Goal: Task Accomplishment & Management: Use online tool/utility

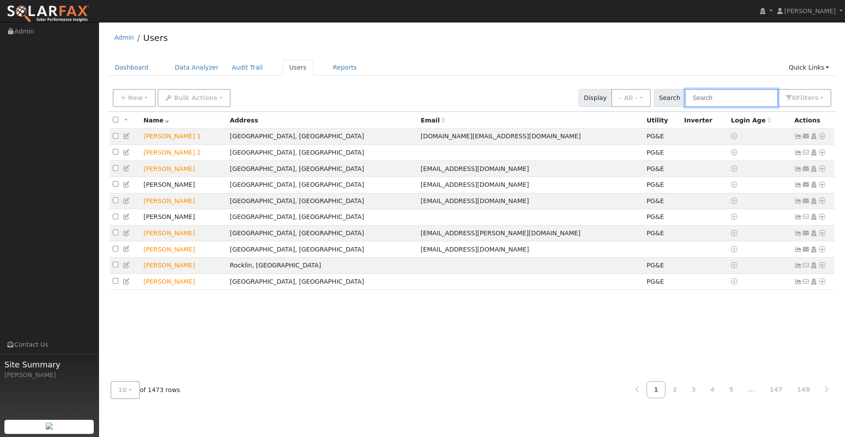
click at [705, 95] on input "text" at bounding box center [731, 98] width 93 height 18
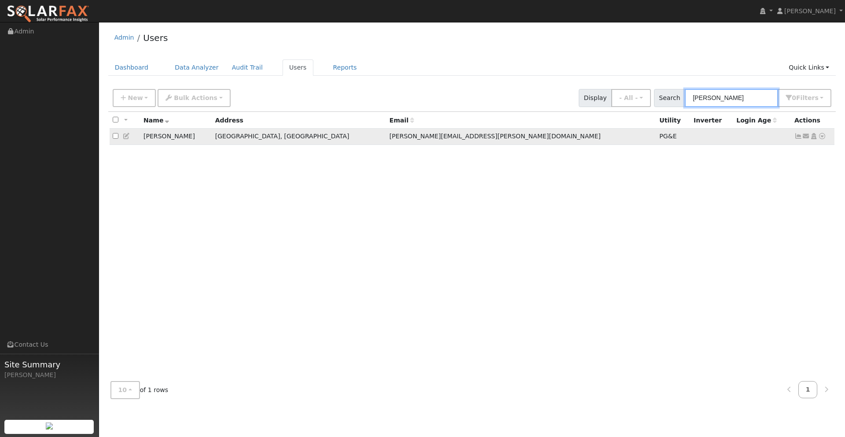
type input "[PERSON_NAME]"
click at [822, 136] on icon at bounding box center [822, 136] width 8 height 6
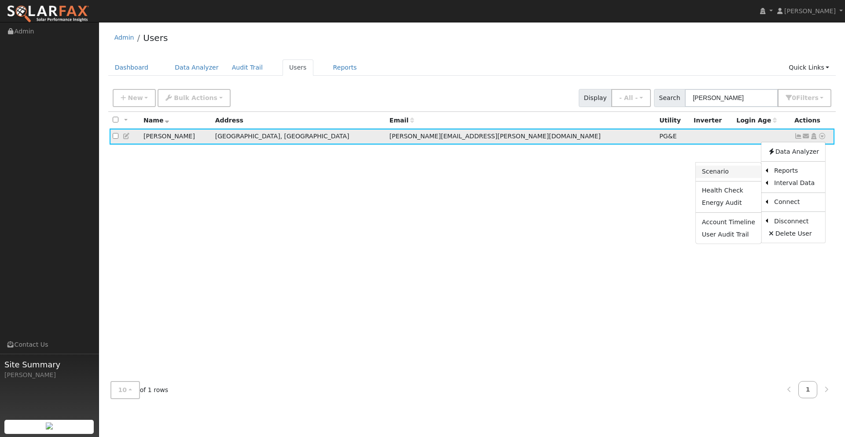
click at [728, 172] on link "Scenario" at bounding box center [729, 172] width 66 height 12
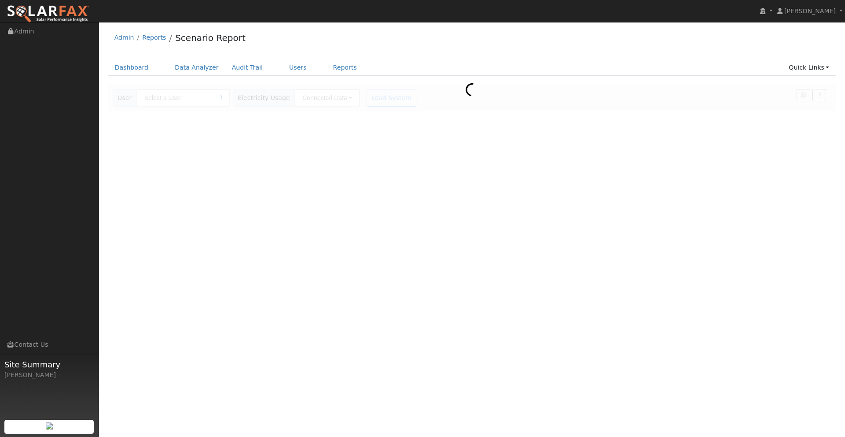
type input "[PERSON_NAME]"
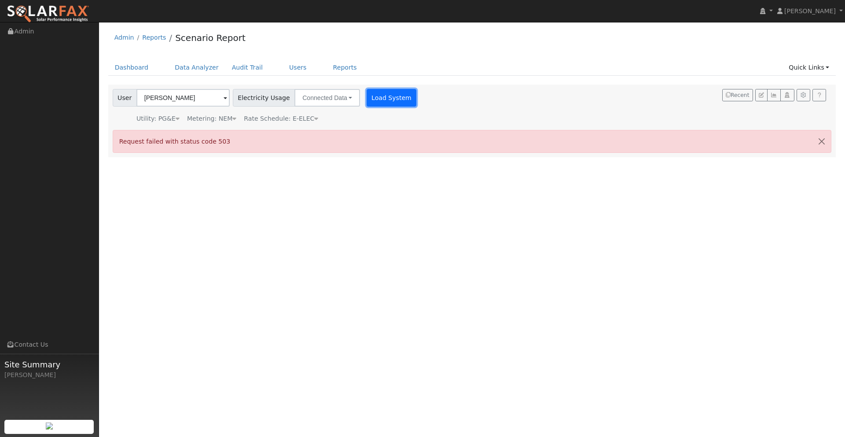
click at [380, 98] on button "Load System" at bounding box center [392, 98] width 50 height 18
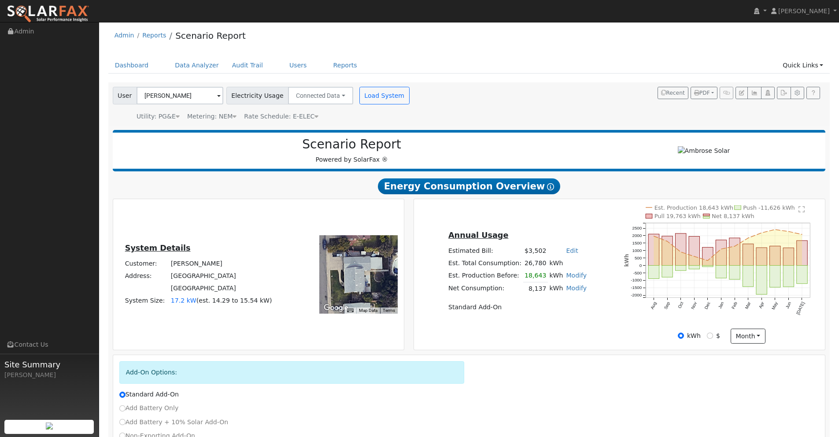
scroll to position [67, 0]
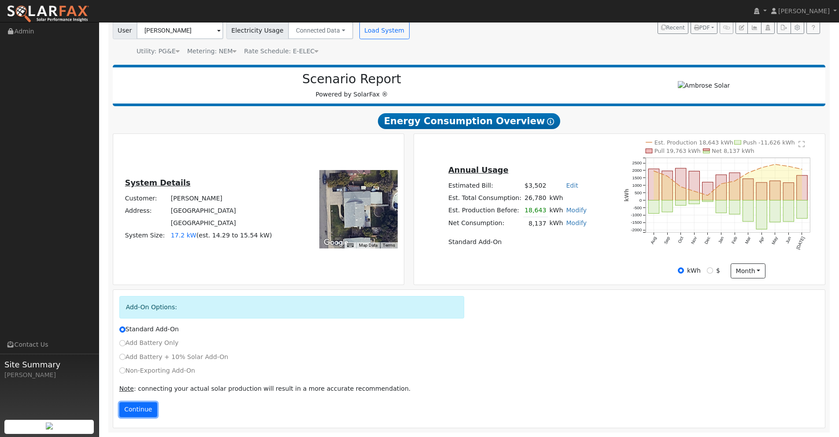
click at [137, 409] on button "Continue" at bounding box center [138, 409] width 38 height 15
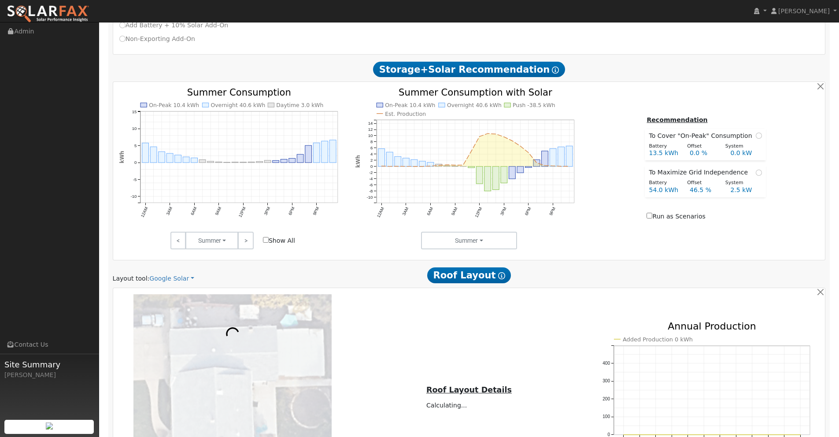
scroll to position [434, 0]
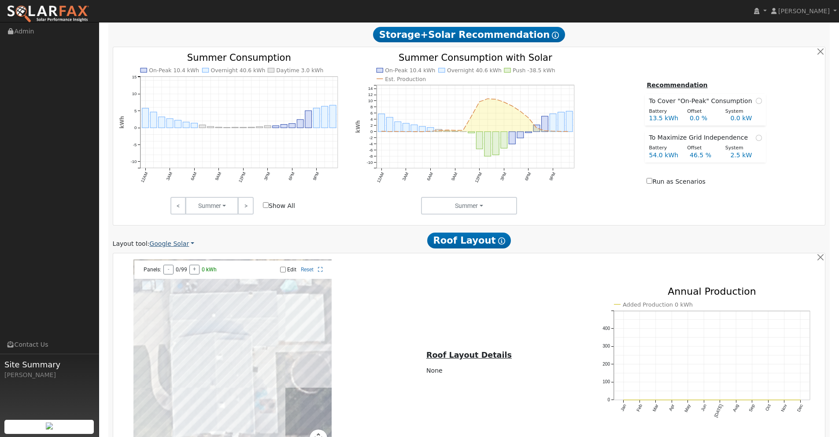
click at [186, 243] on link "Google Solar" at bounding box center [171, 243] width 45 height 9
click at [169, 283] on link "Aurora" at bounding box center [178, 284] width 61 height 12
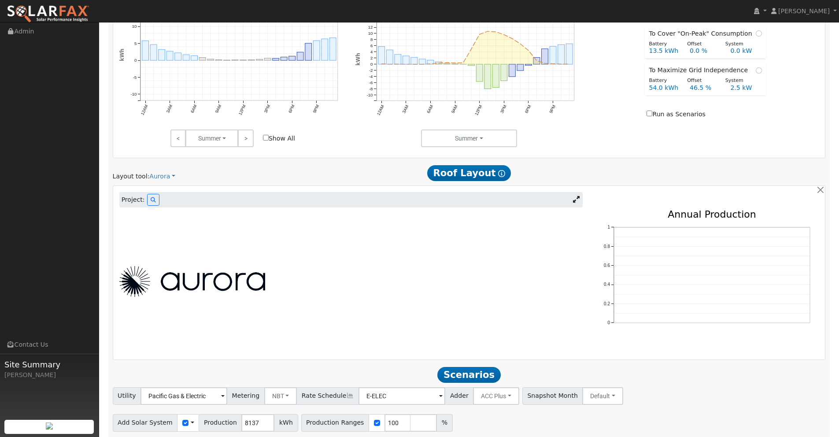
scroll to position [526, 0]
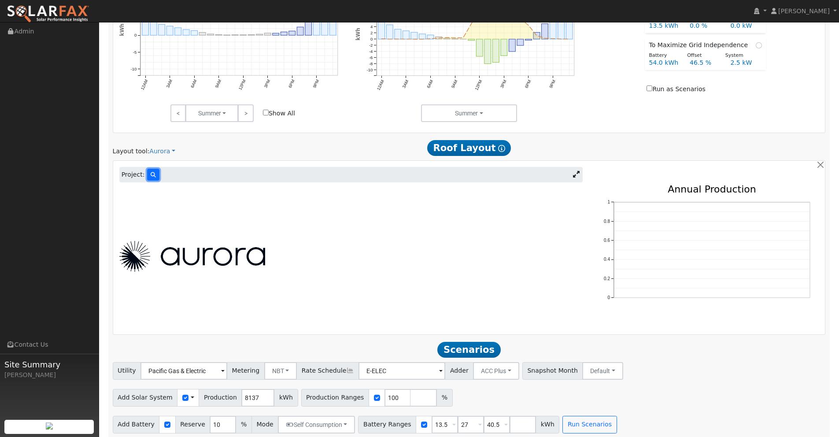
click at [155, 173] on button at bounding box center [153, 175] width 12 height 12
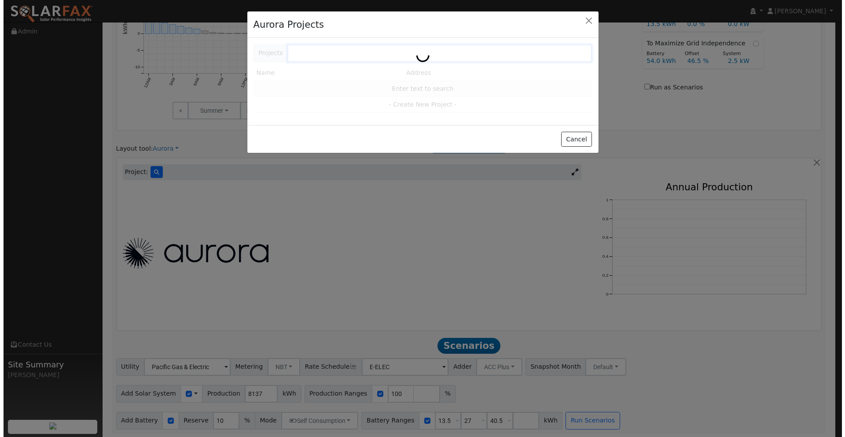
scroll to position [527, 0]
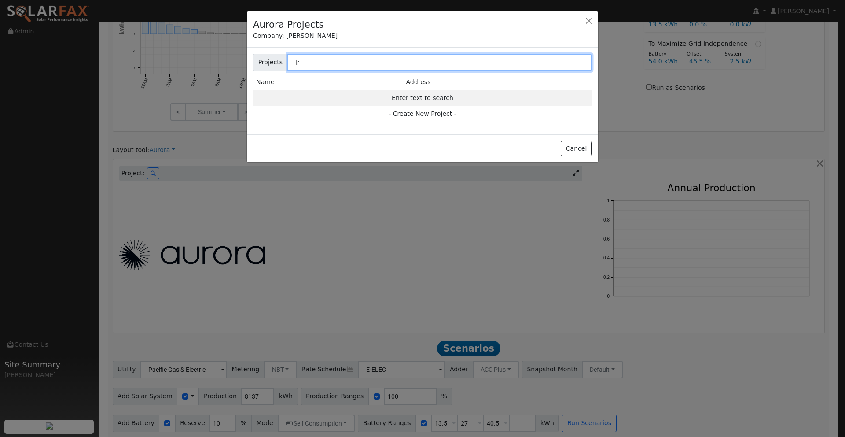
type input "I"
click at [323, 63] on input "1366" at bounding box center [439, 63] width 305 height 18
type input "1366 Geneva"
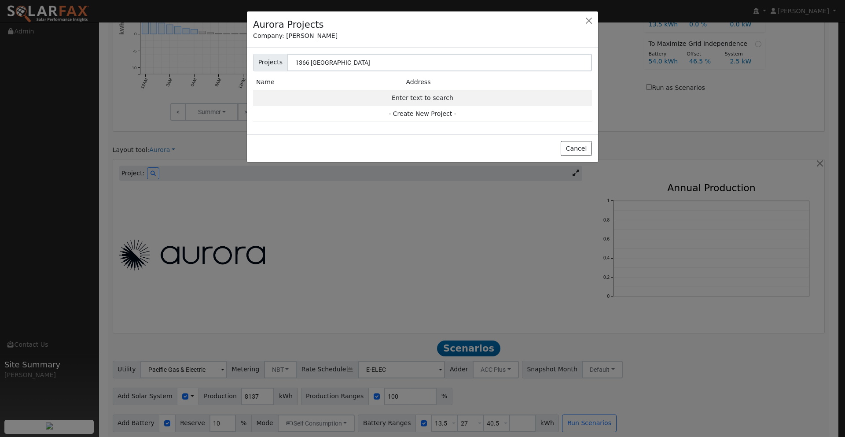
click at [423, 82] on td "Address" at bounding box center [497, 82] width 189 height 16
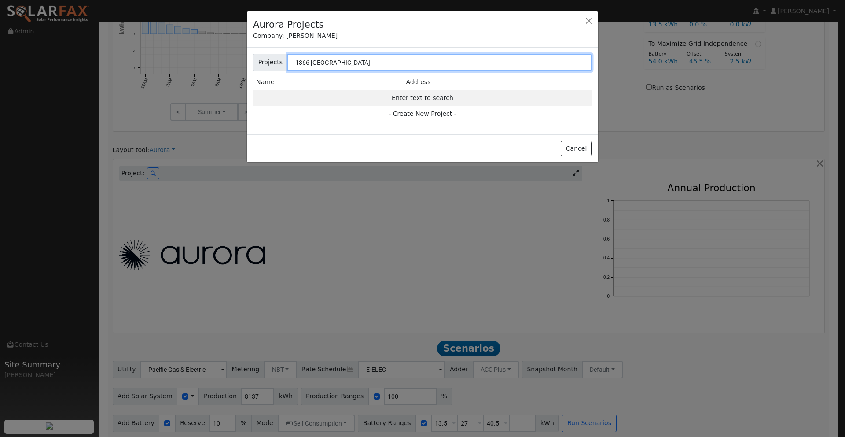
click at [350, 62] on input "1366 Geneva" at bounding box center [439, 63] width 305 height 18
drag, startPoint x: 350, startPoint y: 62, endPoint x: 283, endPoint y: 55, distance: 66.4
click at [270, 52] on div "Projects 1366 Geneva Name Address Enter text to search - Create New Project -" at bounding box center [422, 91] width 351 height 87
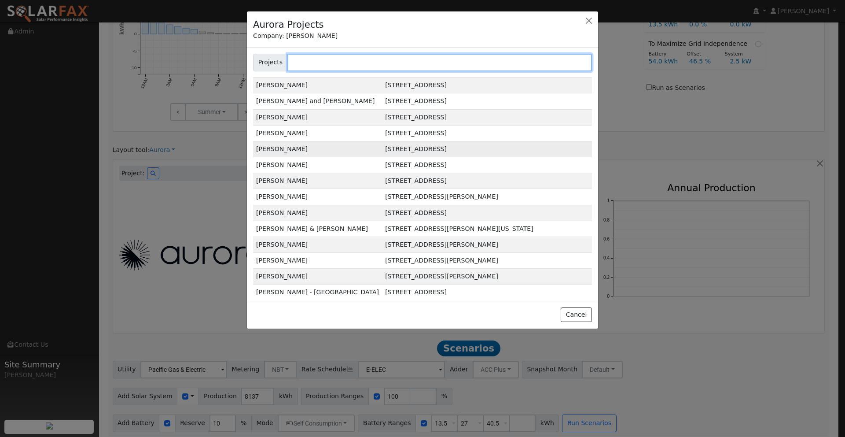
scroll to position [0, 0]
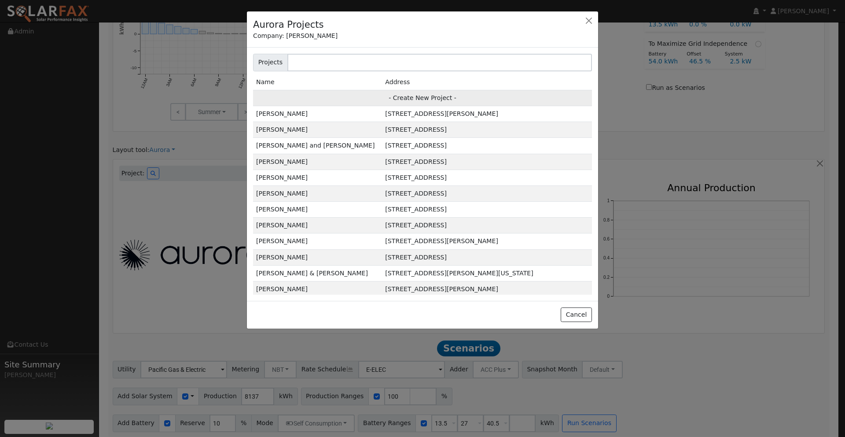
click at [425, 97] on td "- Create New Project -" at bounding box center [422, 98] width 339 height 16
type input "[PERSON_NAME]"
type input "1366 Geneva Avenue"
type input "Yuba City"
type input "CA"
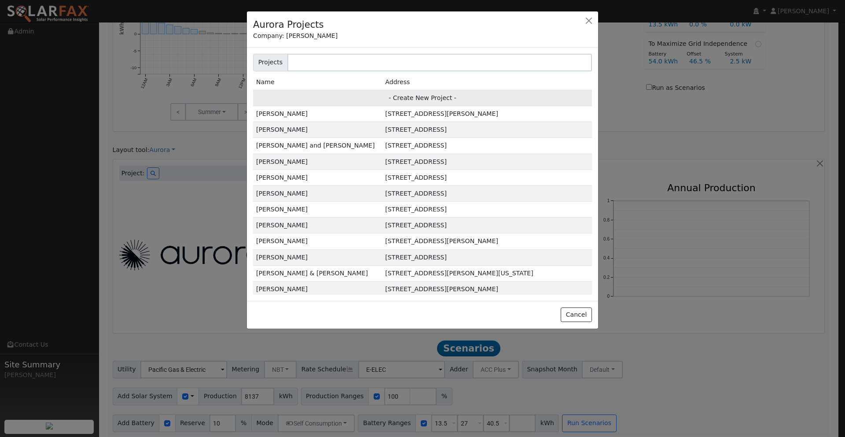
type input "95991"
type input "Design"
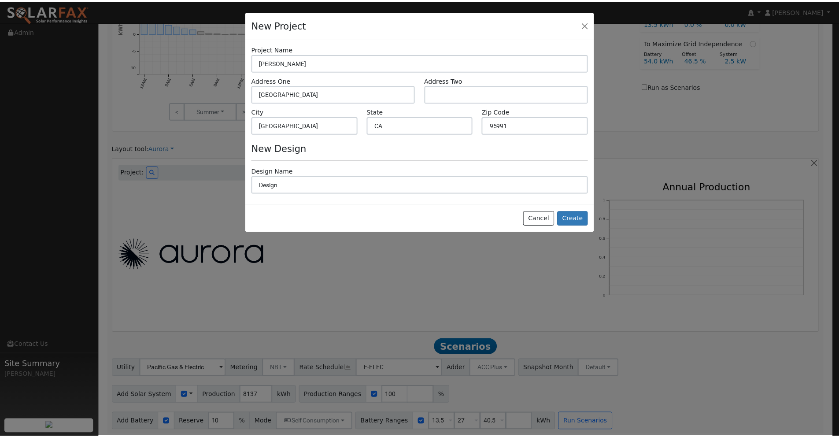
scroll to position [529, 0]
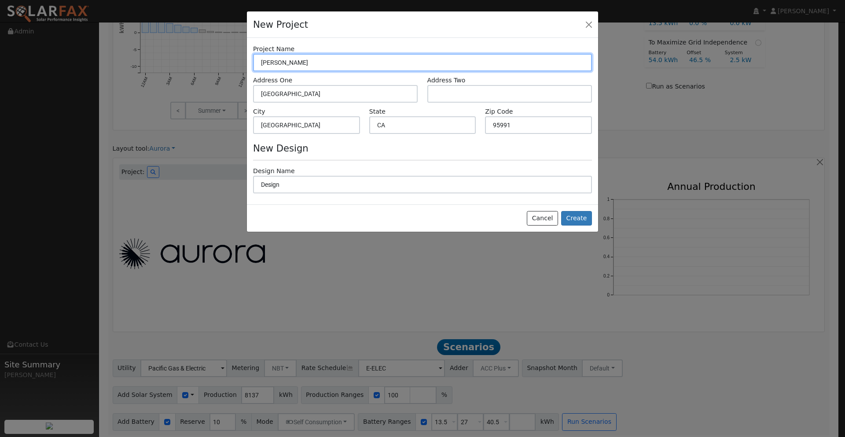
drag, startPoint x: 308, startPoint y: 63, endPoint x: 254, endPoint y: 60, distance: 54.7
click at [254, 60] on input "[PERSON_NAME]" at bounding box center [422, 63] width 339 height 18
type input "Test"
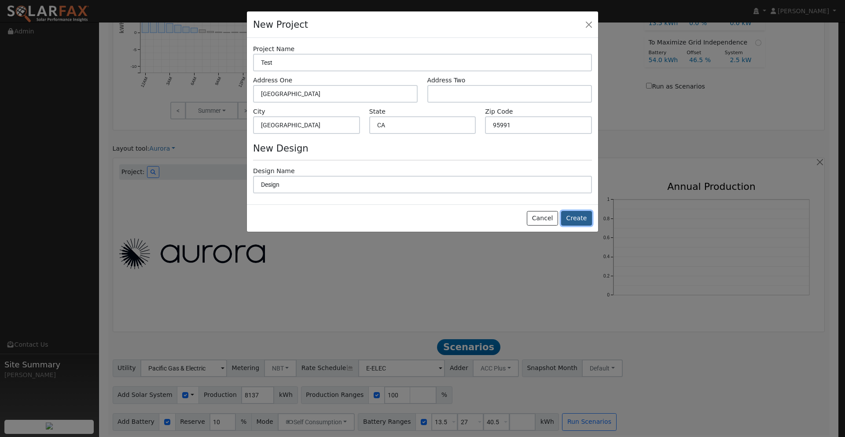
click at [578, 217] on button "Create" at bounding box center [576, 218] width 31 height 15
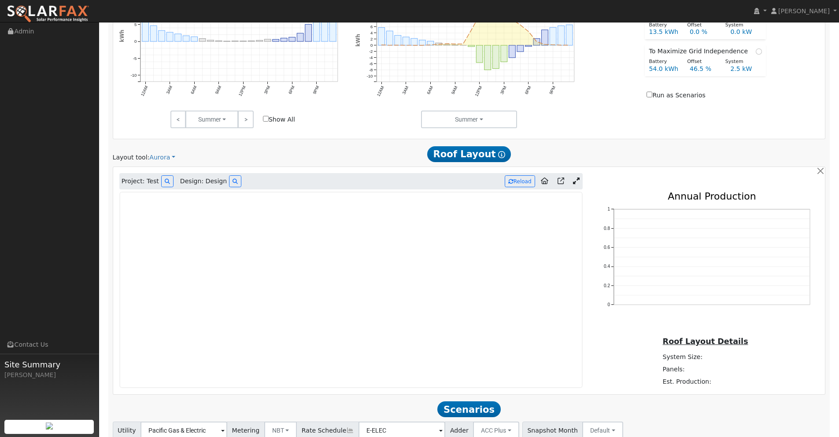
scroll to position [514, 0]
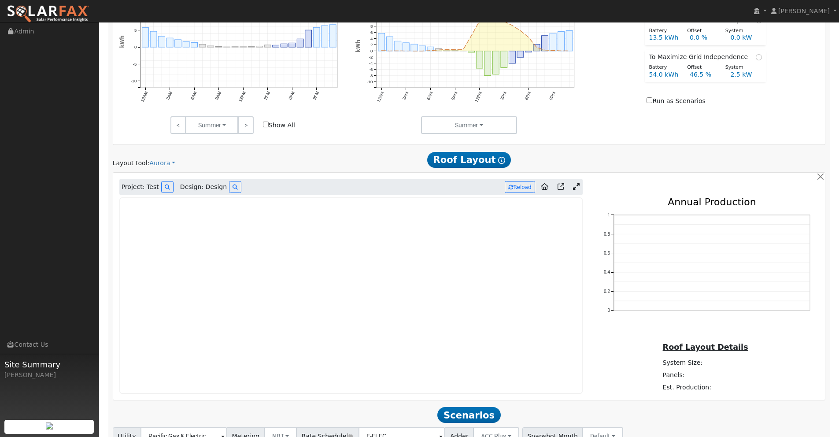
click at [578, 187] on icon at bounding box center [576, 186] width 7 height 7
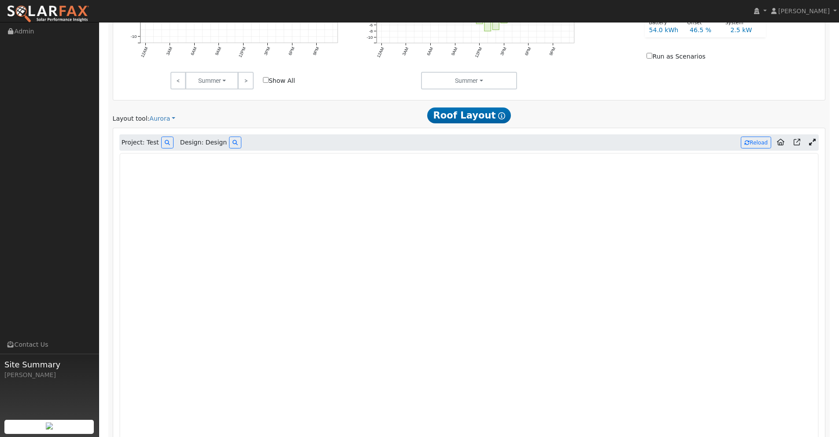
scroll to position [558, 0]
click at [814, 144] on icon at bounding box center [812, 142] width 7 height 7
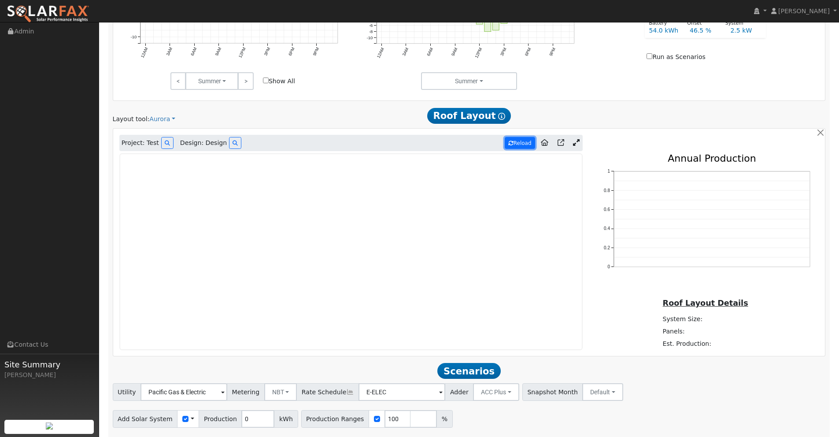
click at [517, 140] on button "Reload" at bounding box center [519, 143] width 30 height 12
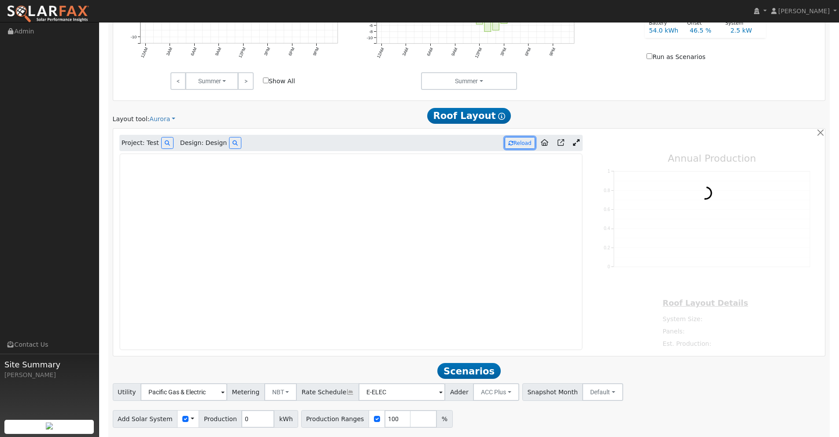
type input "15474"
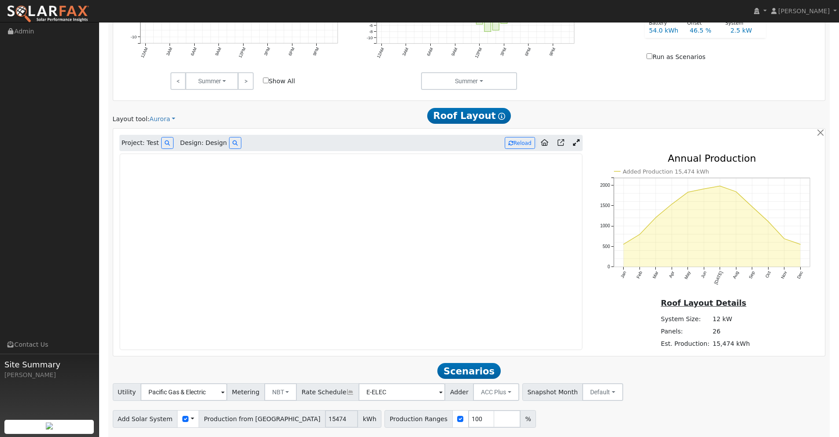
click at [619, 150] on div "Project: Test Design: Design Reload" at bounding box center [468, 143] width 709 height 17
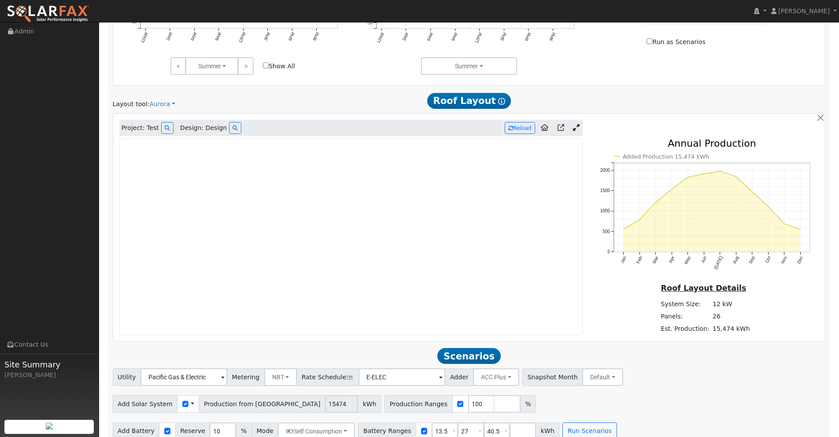
scroll to position [585, 0]
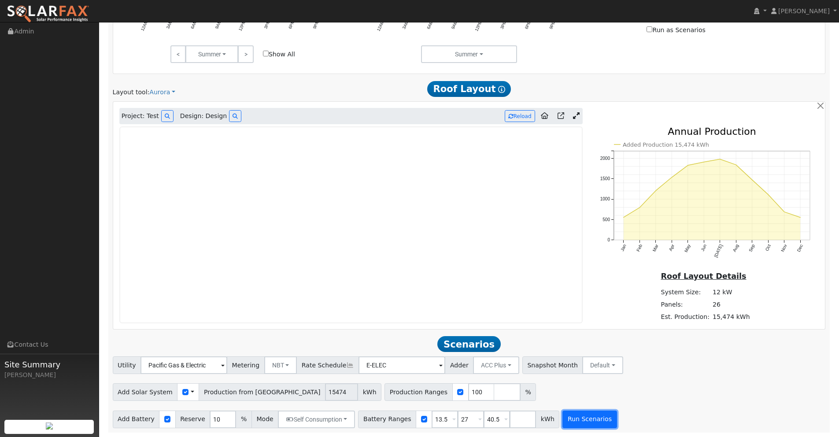
click at [587, 416] on button "Run Scenarios" at bounding box center [589, 419] width 54 height 18
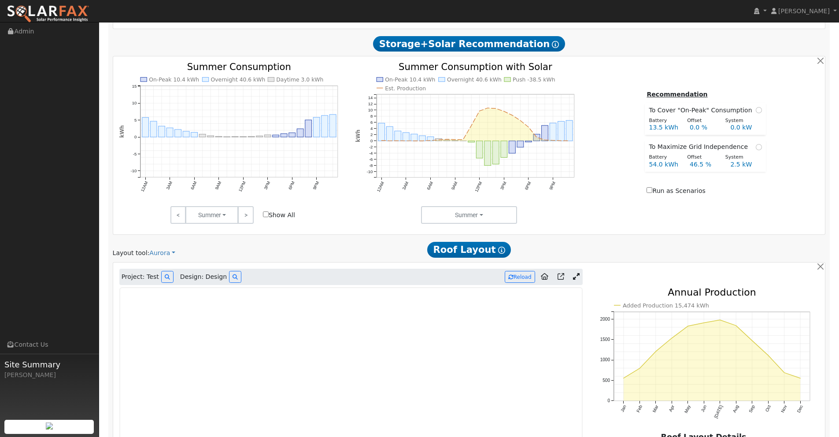
scroll to position [547, 0]
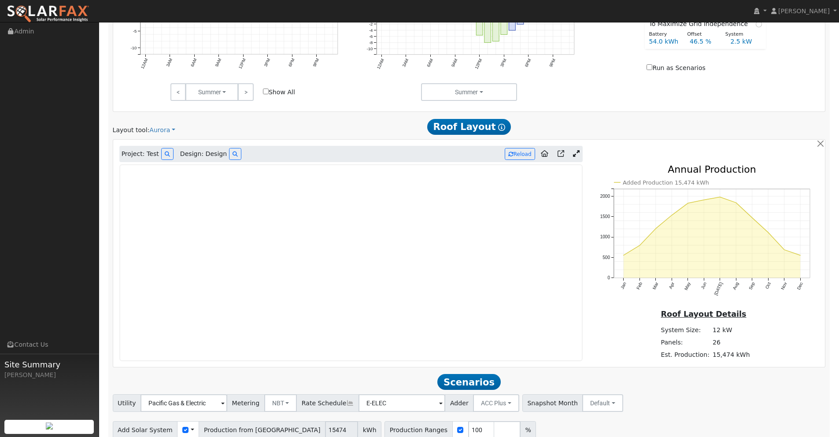
click at [579, 152] on icon at bounding box center [576, 153] width 7 height 7
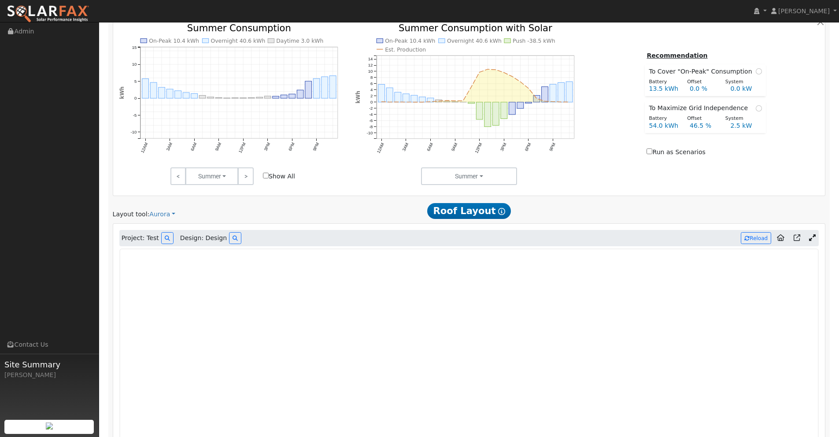
scroll to position [459, 0]
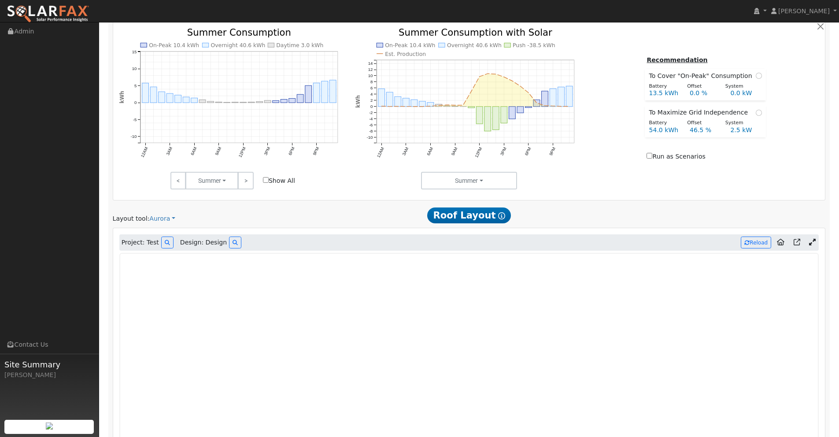
click at [813, 242] on icon at bounding box center [812, 242] width 7 height 7
